Goal: Transaction & Acquisition: Purchase product/service

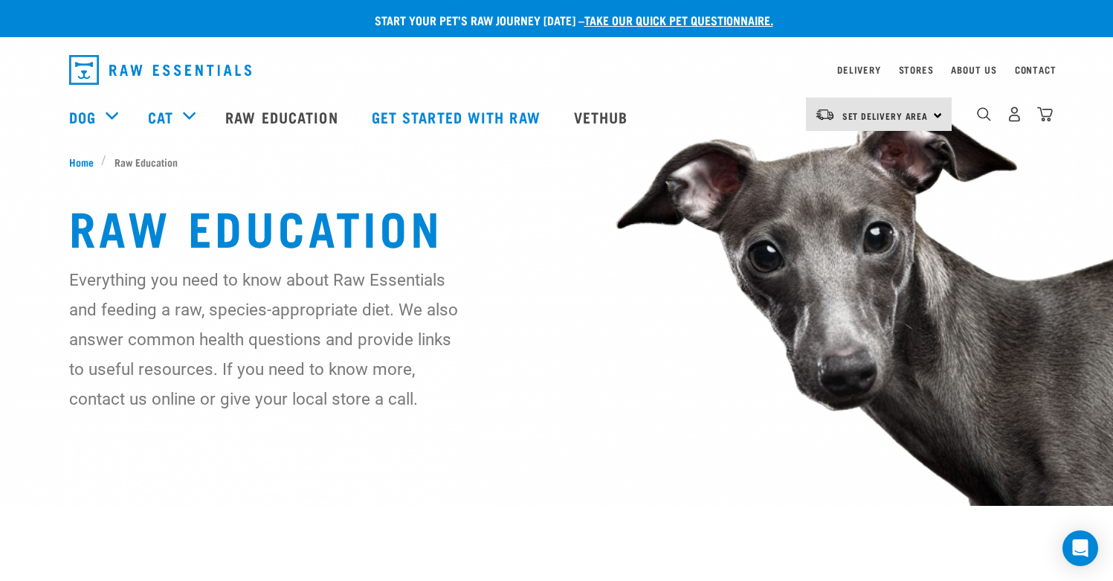
click at [251, 68] on link "dropdown navigation" at bounding box center [164, 70] width 191 height 42
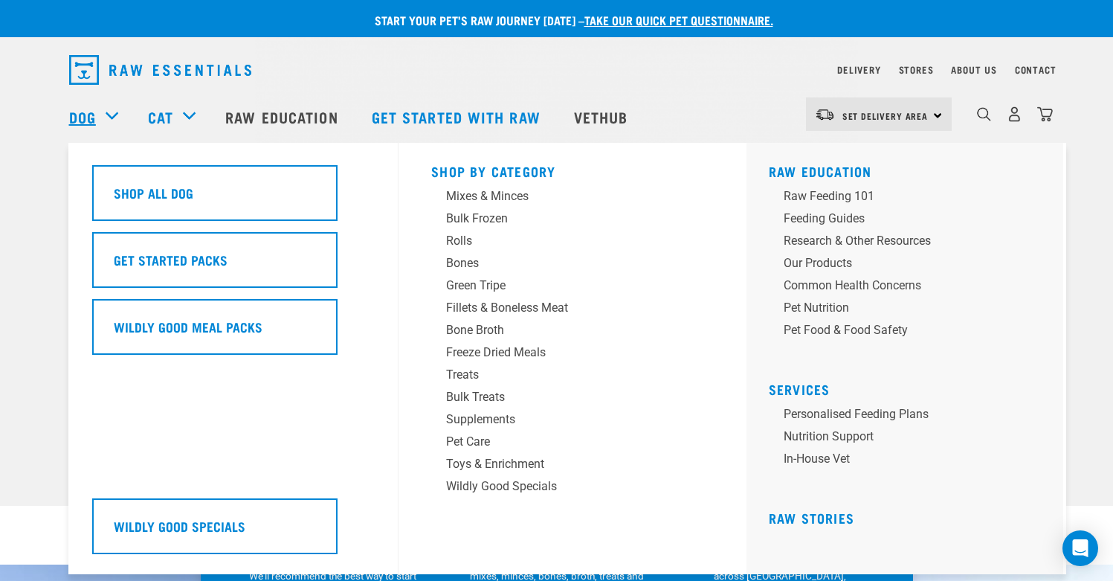
click at [90, 117] on link "Dog" at bounding box center [82, 117] width 27 height 22
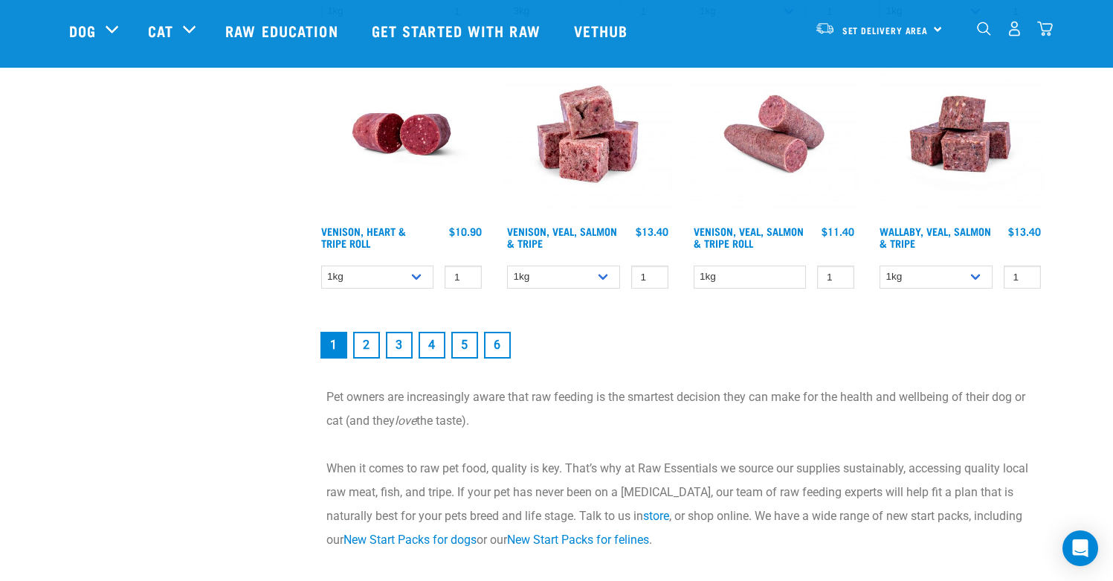
scroll to position [2196, 0]
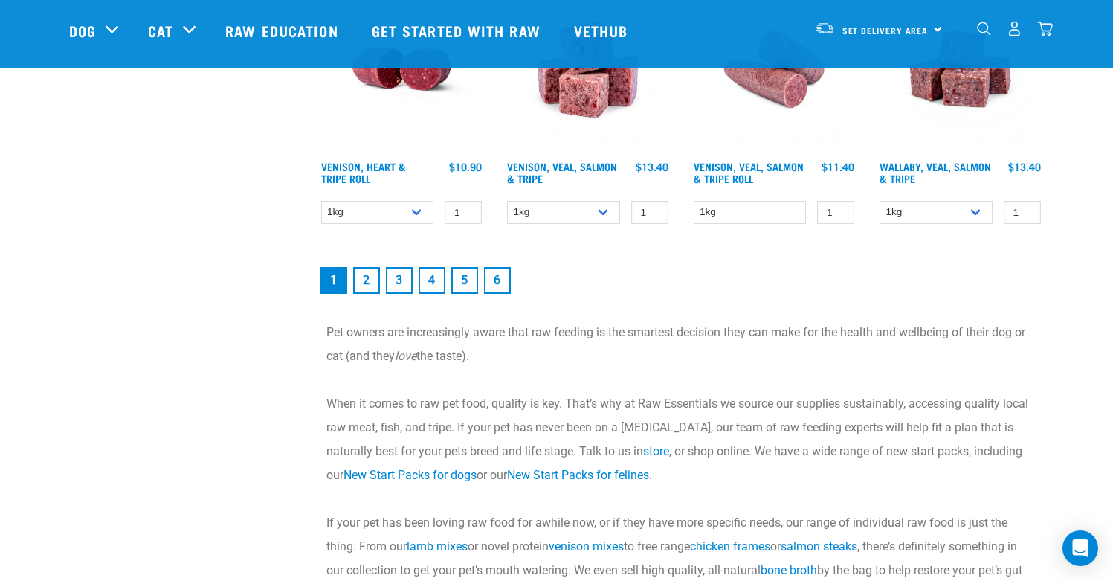
click at [370, 272] on link "2" at bounding box center [366, 280] width 27 height 27
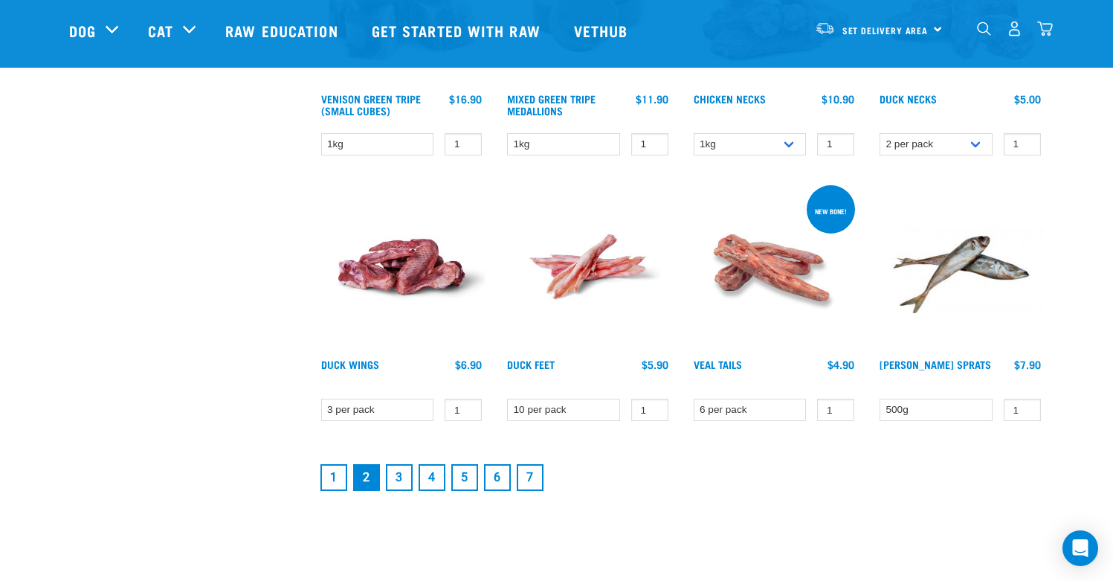
scroll to position [1928, 0]
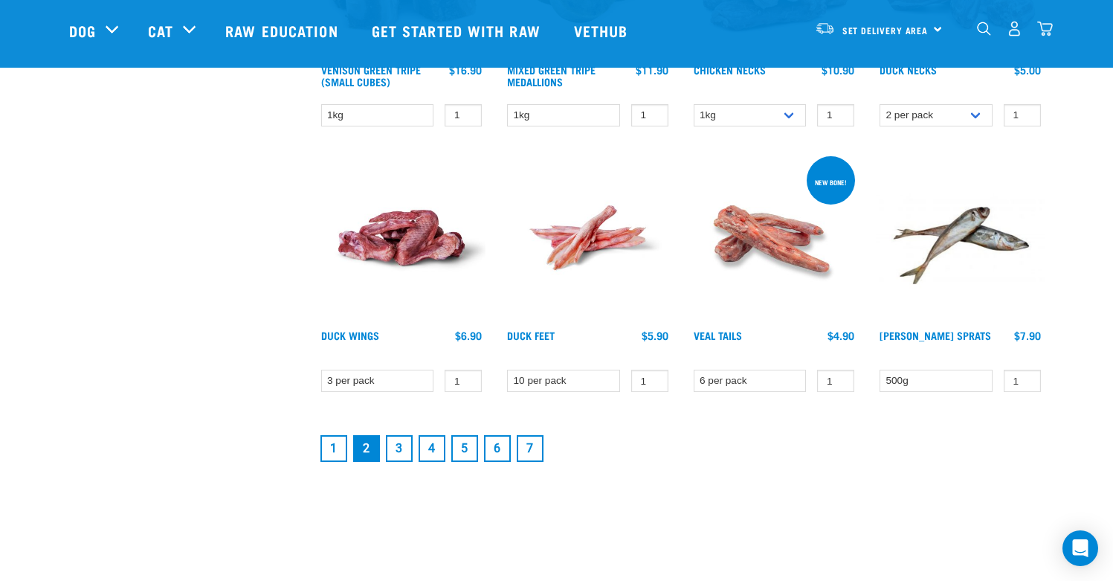
click at [396, 446] on link "3" at bounding box center [399, 448] width 27 height 27
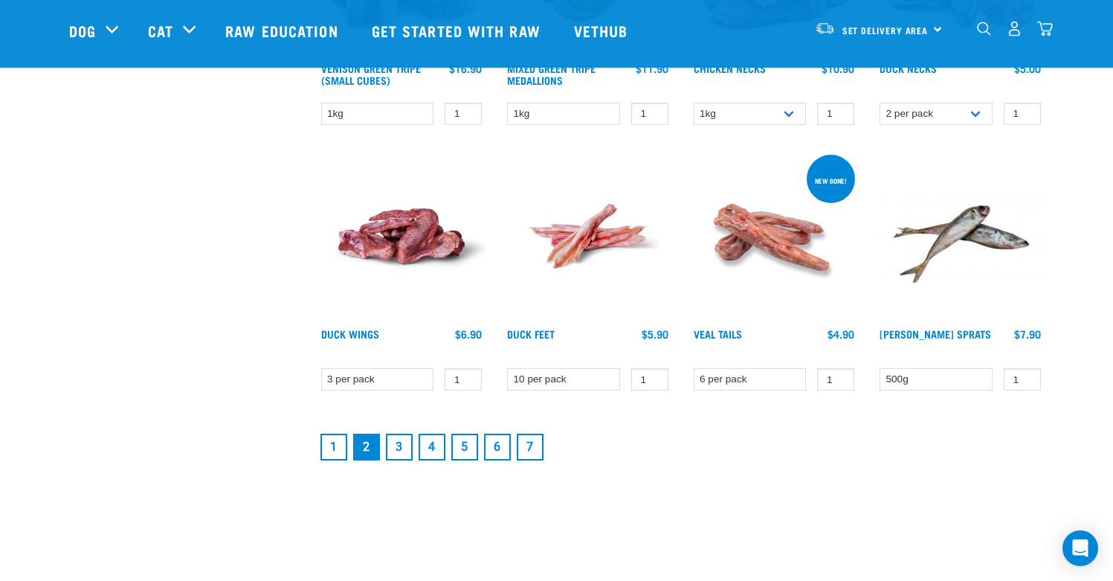
scroll to position [1931, 0]
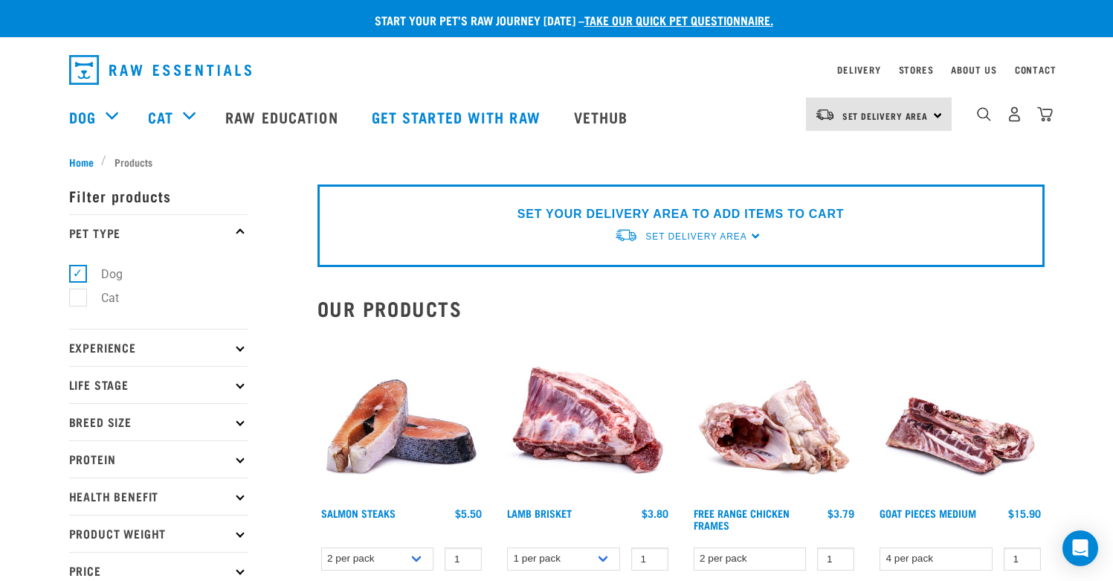
click at [128, 347] on p "Experience" at bounding box center [158, 347] width 178 height 37
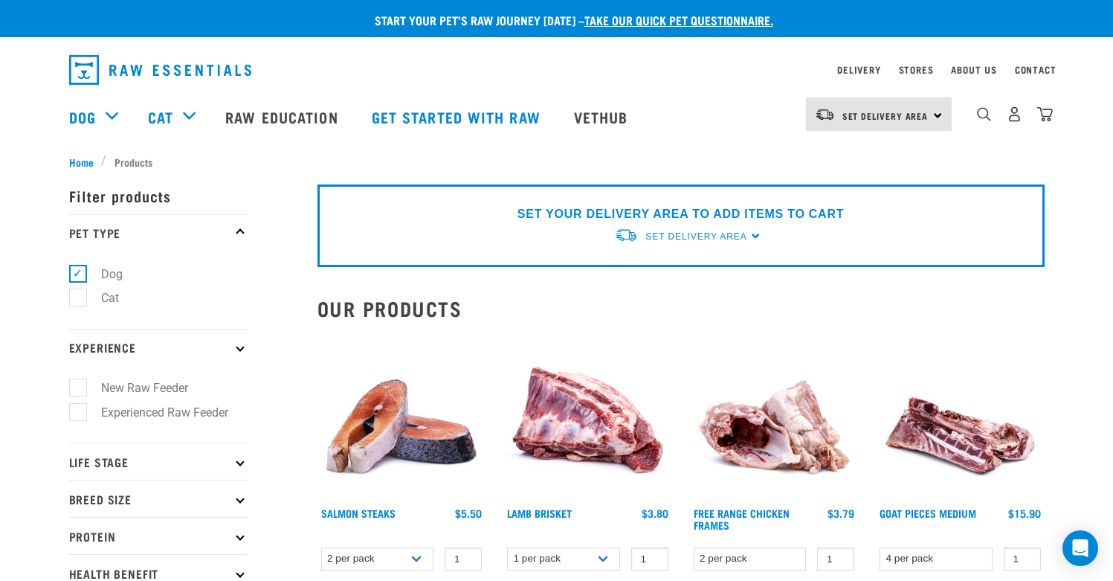
click at [95, 385] on label "New Raw Feeder" at bounding box center [135, 388] width 117 height 19
click at [79, 385] on input "New Raw Feeder" at bounding box center [74, 386] width 10 height 10
checkbox input "true"
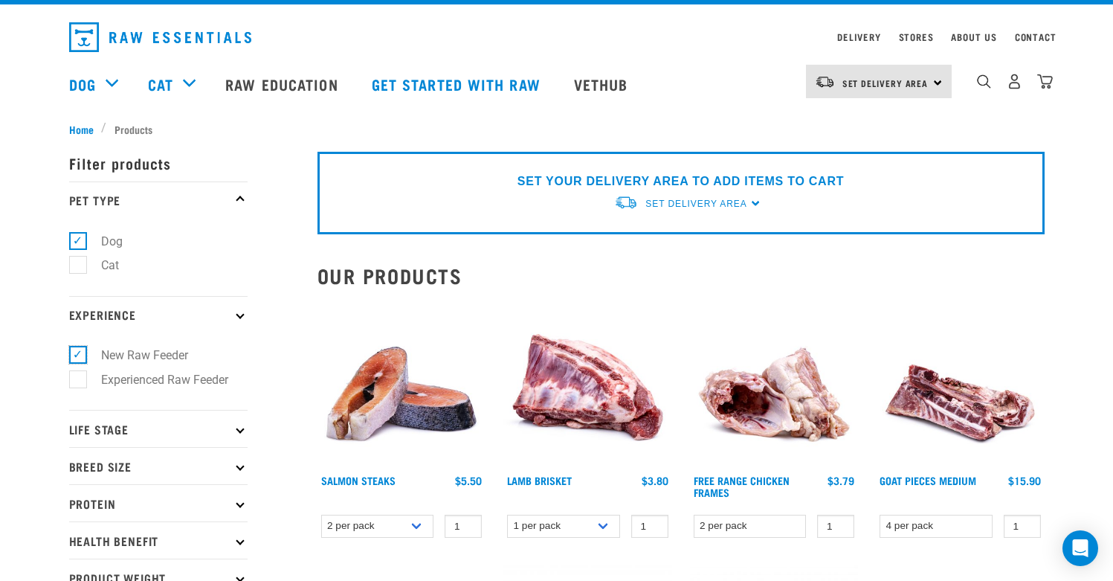
scroll to position [110, 0]
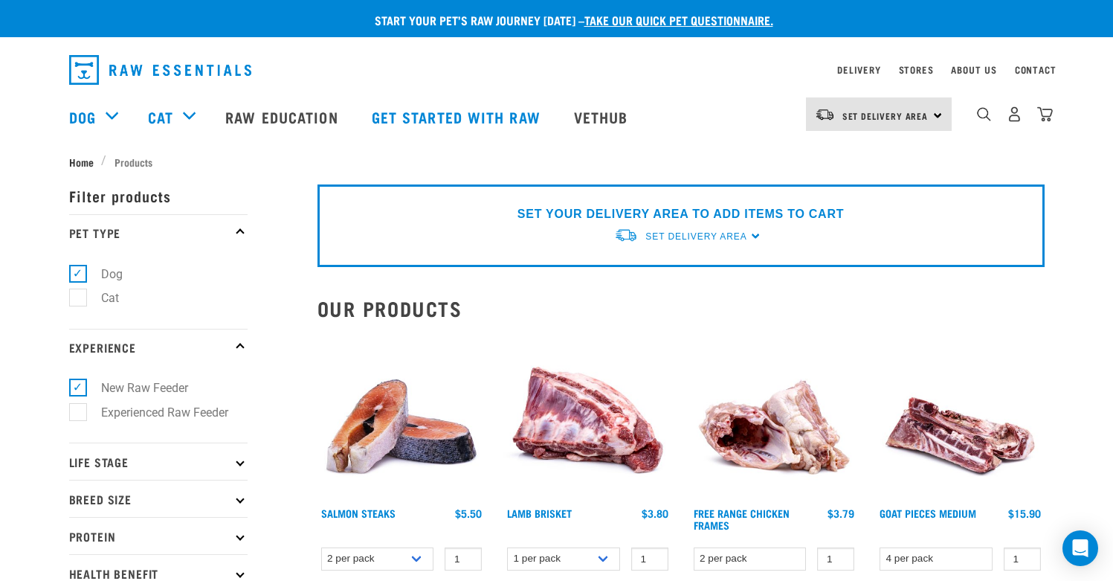
click at [76, 159] on span "Home" at bounding box center [81, 162] width 25 height 16
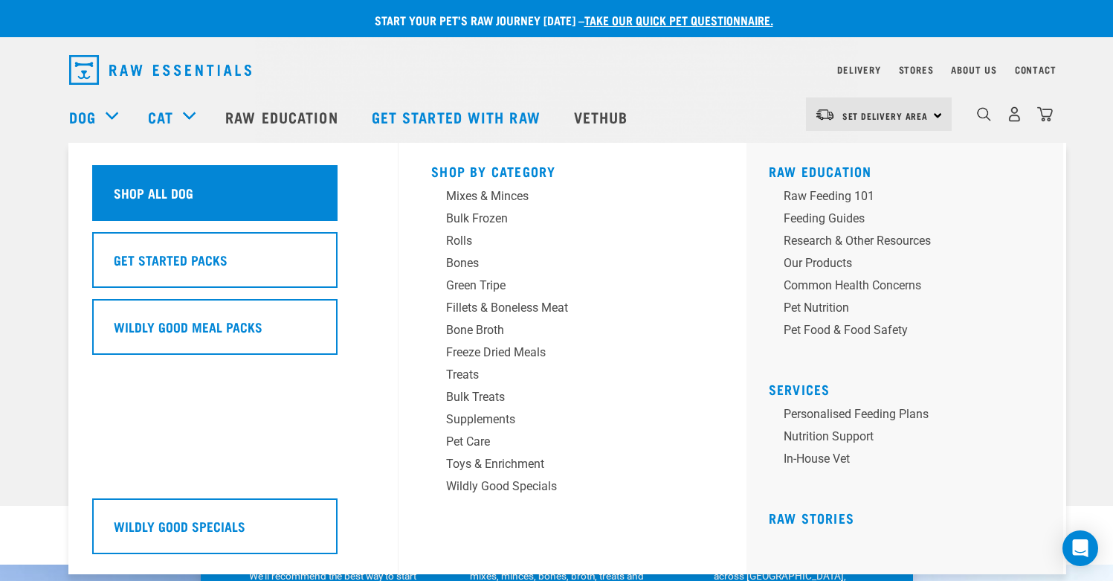
click at [127, 179] on div "Shop All Dog" at bounding box center [214, 193] width 245 height 56
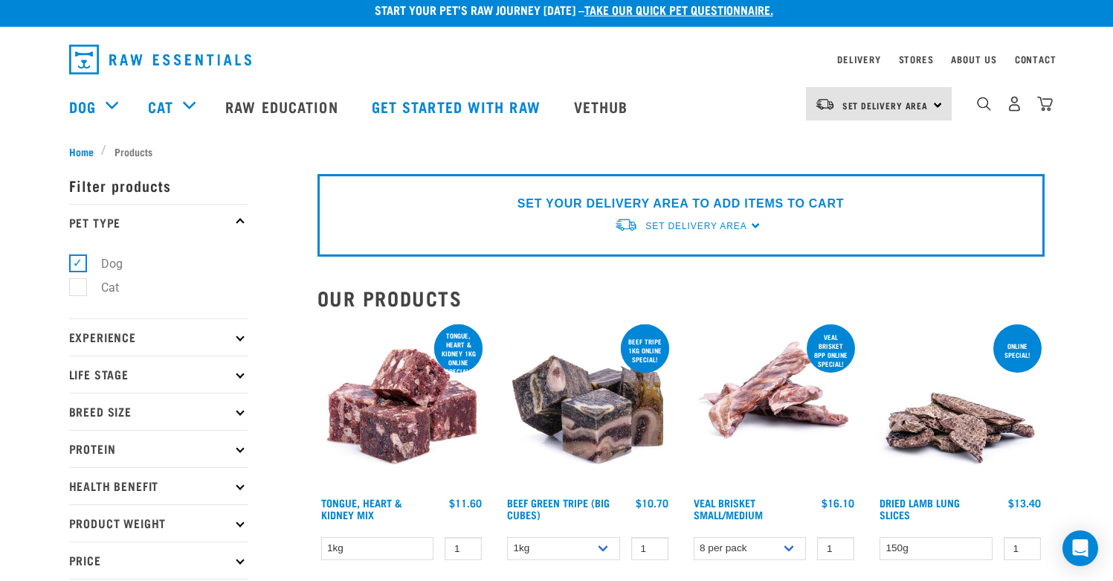
scroll to position [12, 0]
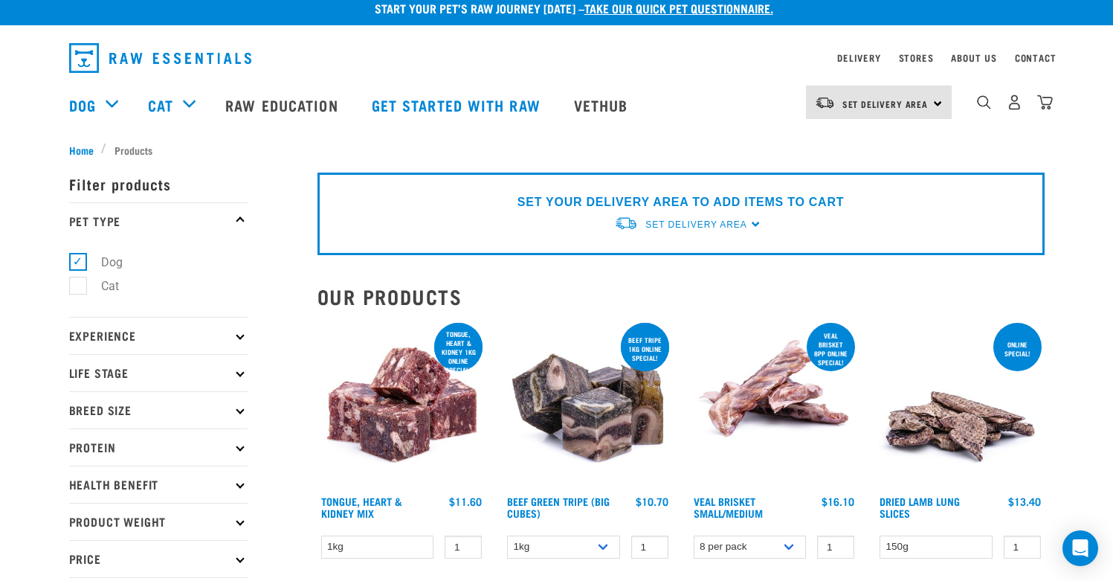
click at [110, 330] on p "Experience" at bounding box center [158, 335] width 178 height 37
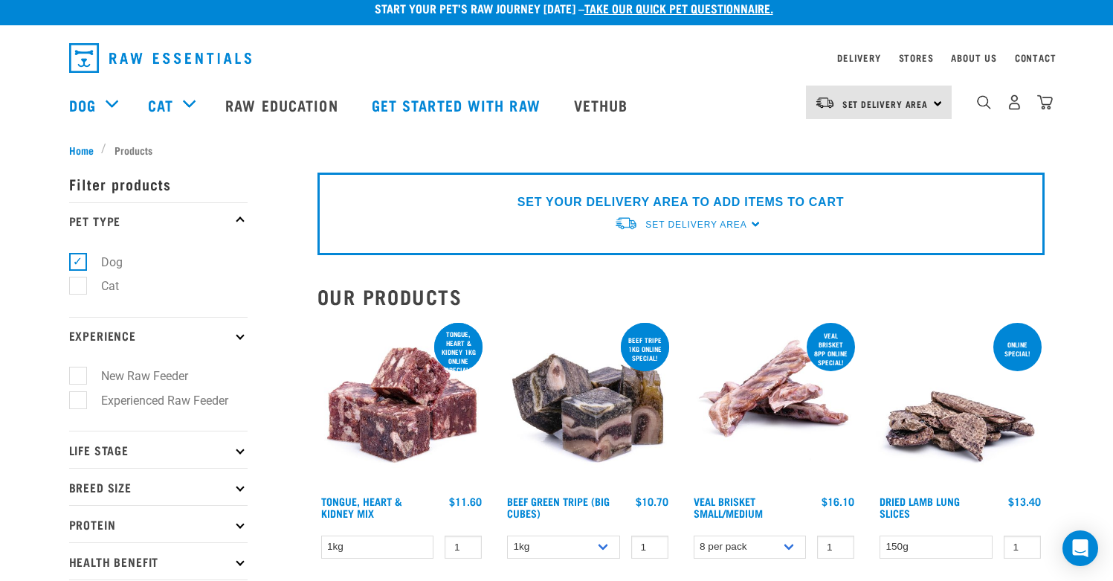
click at [83, 379] on label "New Raw Feeder" at bounding box center [135, 376] width 117 height 19
click at [79, 379] on input "New Raw Feeder" at bounding box center [74, 374] width 10 height 10
checkbox input "true"
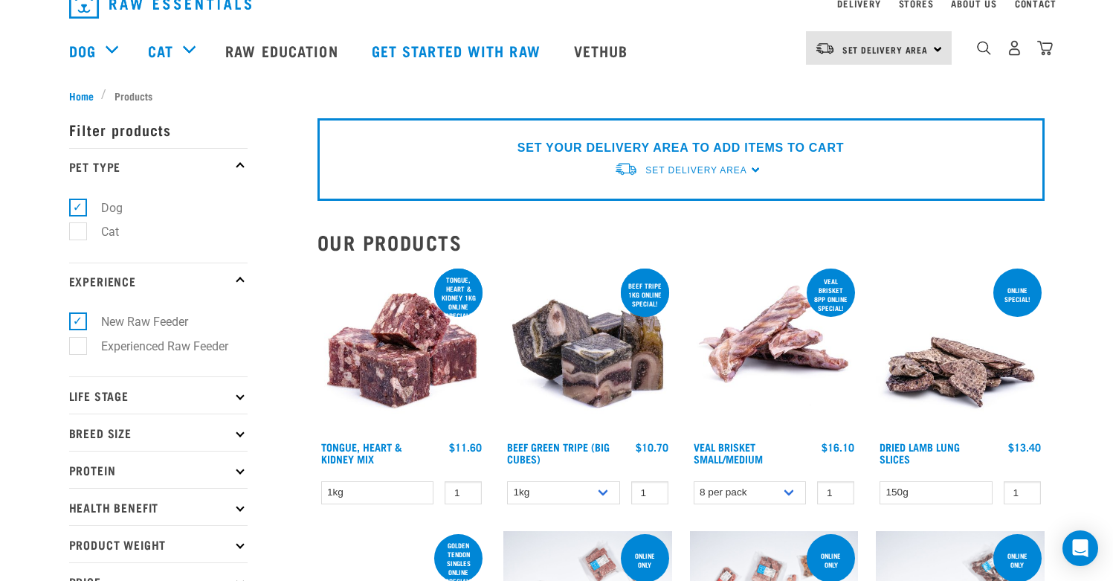
scroll to position [84, 0]
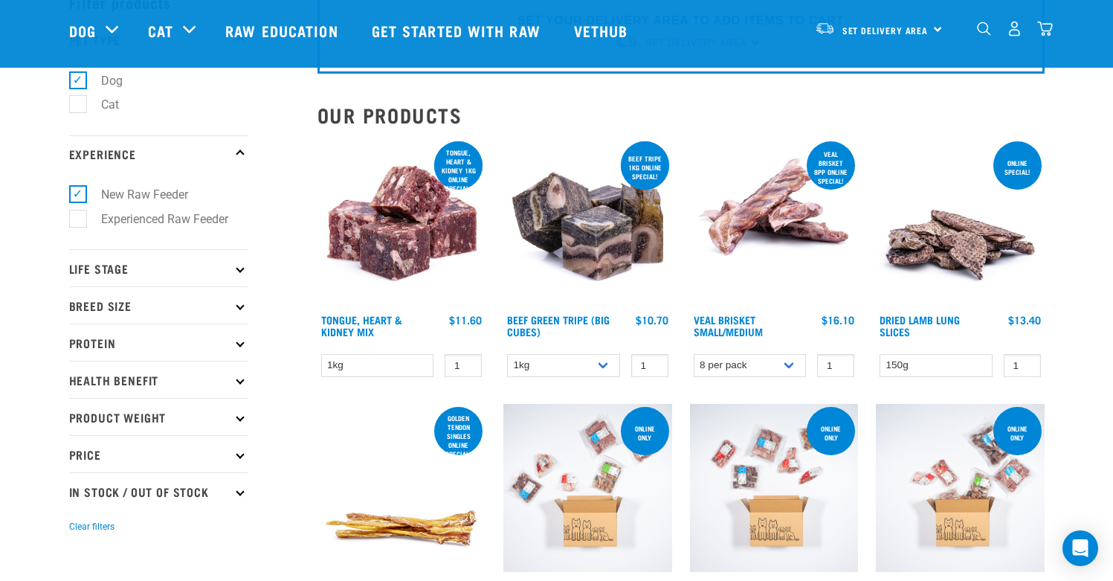
click at [196, 298] on p "Breed Size" at bounding box center [158, 304] width 178 height 37
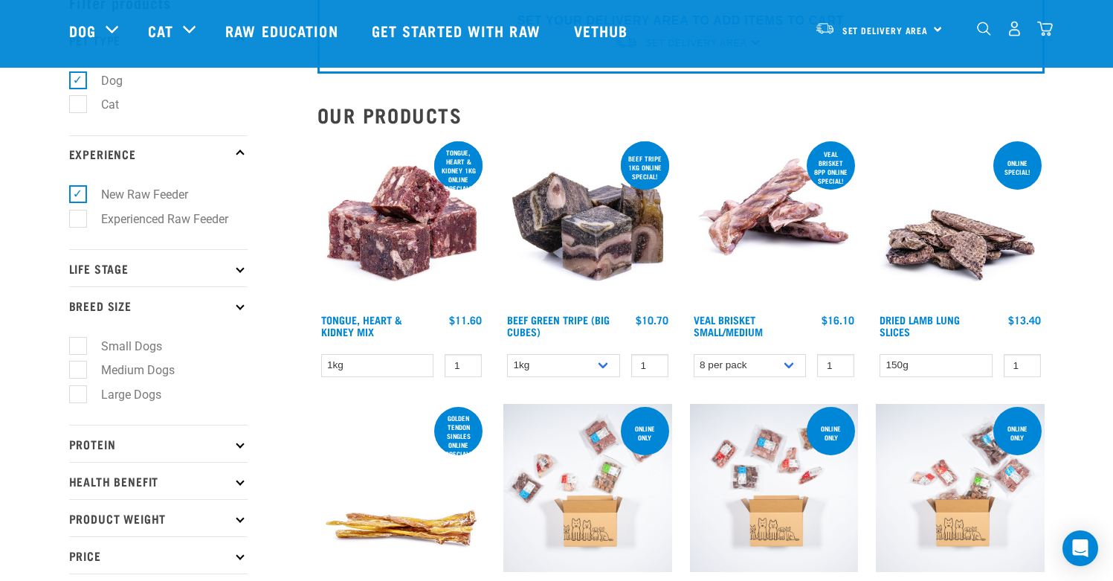
click at [140, 373] on label "Medium Dogs" at bounding box center [128, 370] width 103 height 19
click at [79, 373] on input "Medium Dogs" at bounding box center [74, 368] width 10 height 10
checkbox input "true"
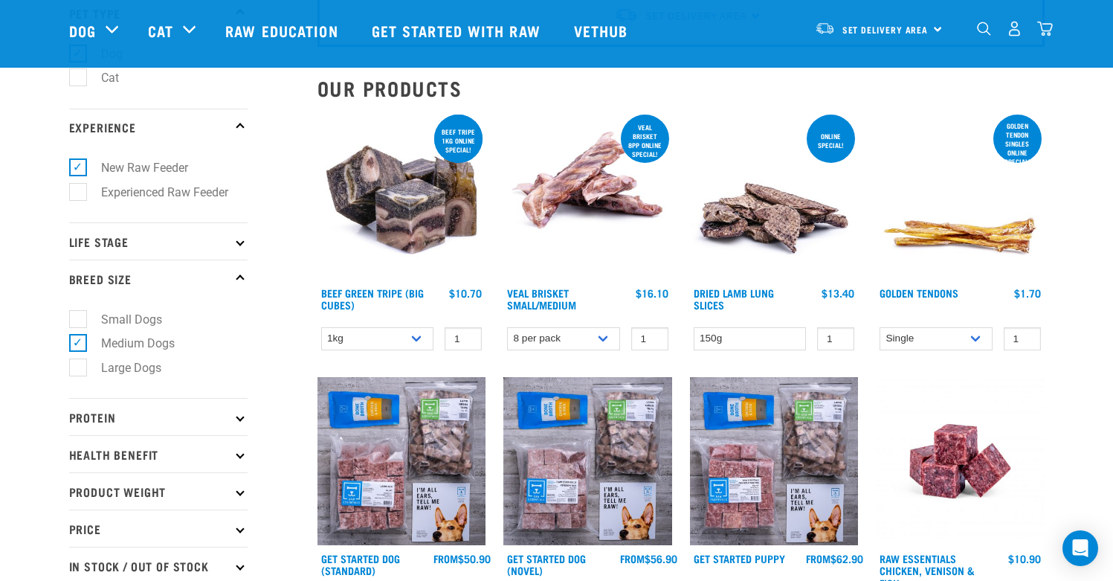
scroll to position [126, 0]
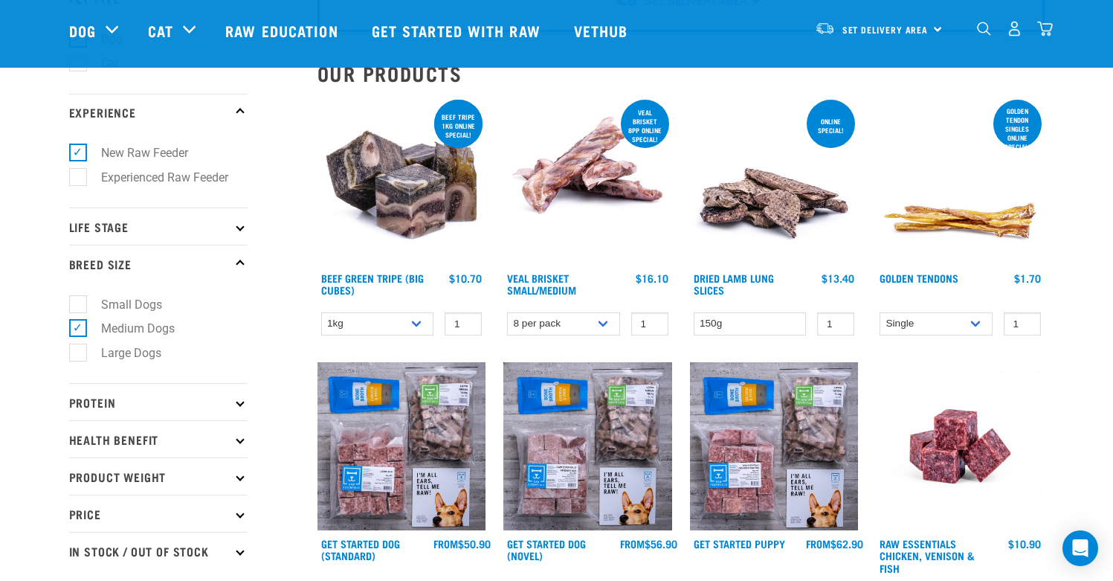
click at [153, 406] on p "Protein" at bounding box center [158, 401] width 178 height 37
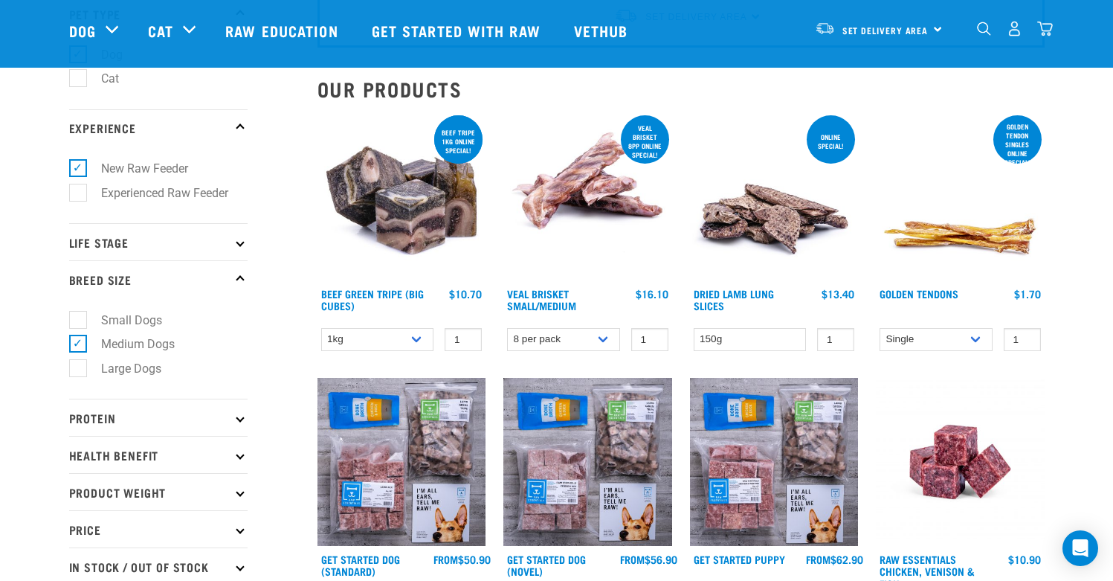
scroll to position [92, 0]
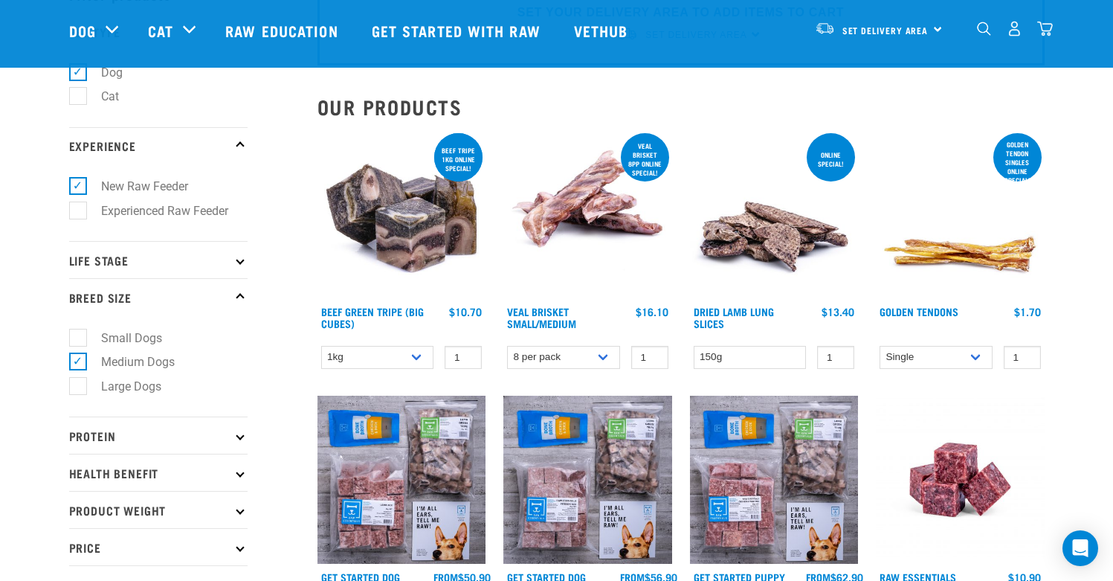
click at [161, 266] on p "Life Stage" at bounding box center [158, 259] width 178 height 37
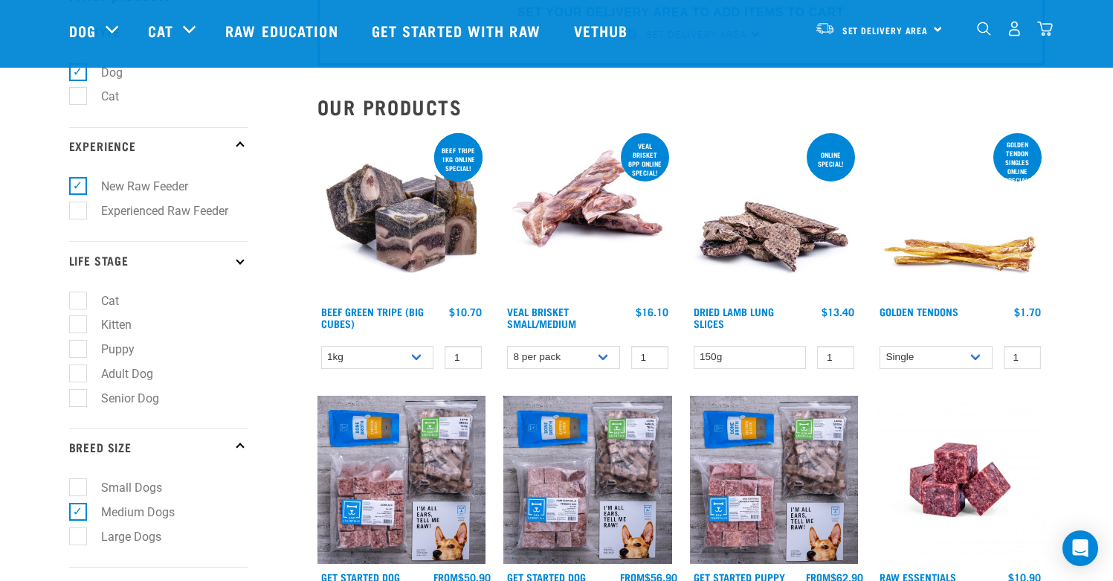
click at [77, 354] on label "Puppy" at bounding box center [108, 349] width 63 height 19
click at [76, 352] on input "Puppy" at bounding box center [74, 347] width 10 height 10
checkbox input "true"
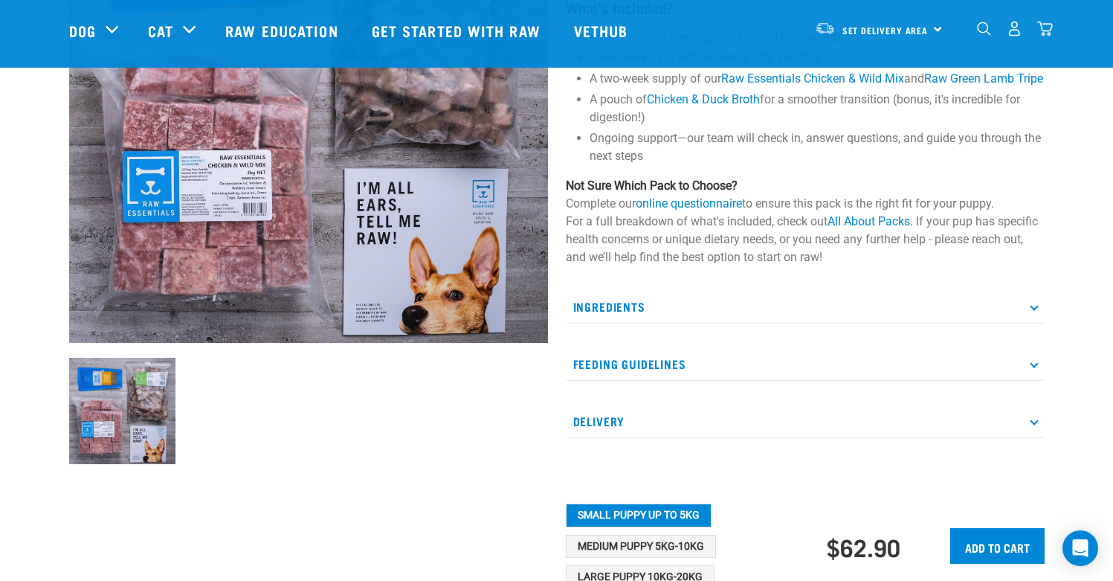
scroll to position [245, 0]
click at [616, 322] on p "Ingredients" at bounding box center [805, 305] width 479 height 33
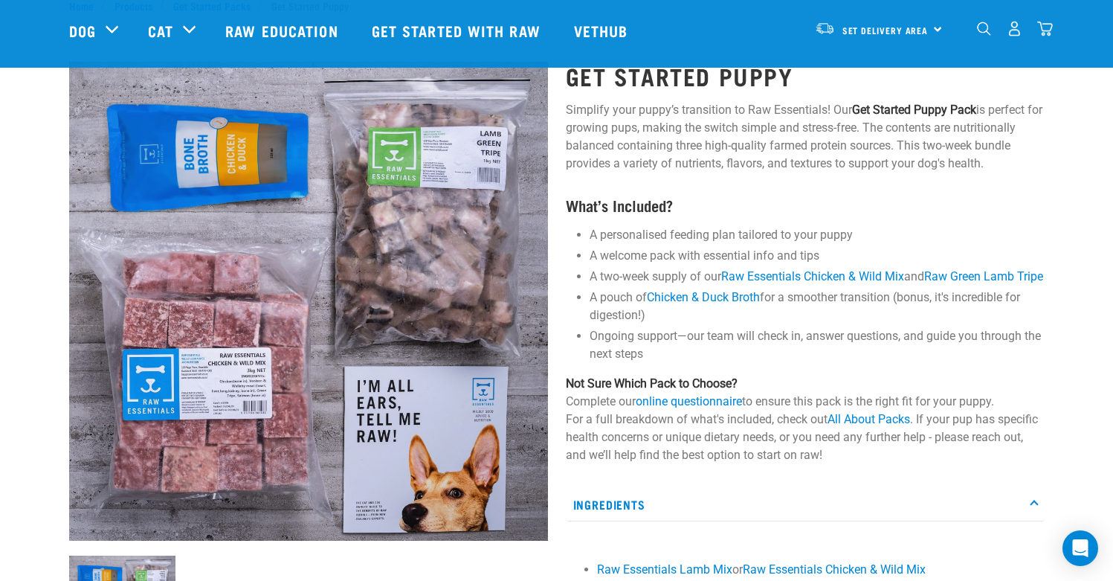
scroll to position [44, 0]
